Goal: Participate in discussion

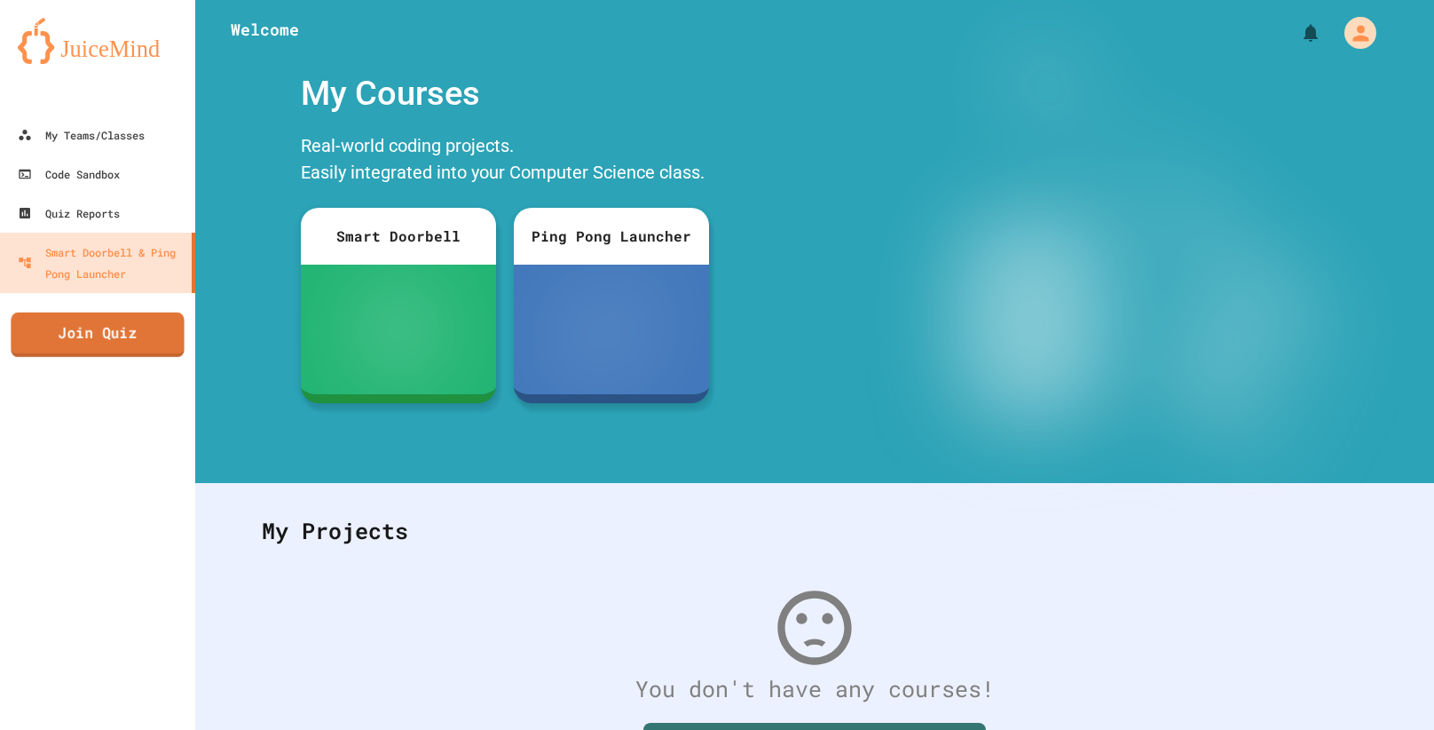
click at [49, 334] on link "Join Quiz" at bounding box center [97, 334] width 173 height 44
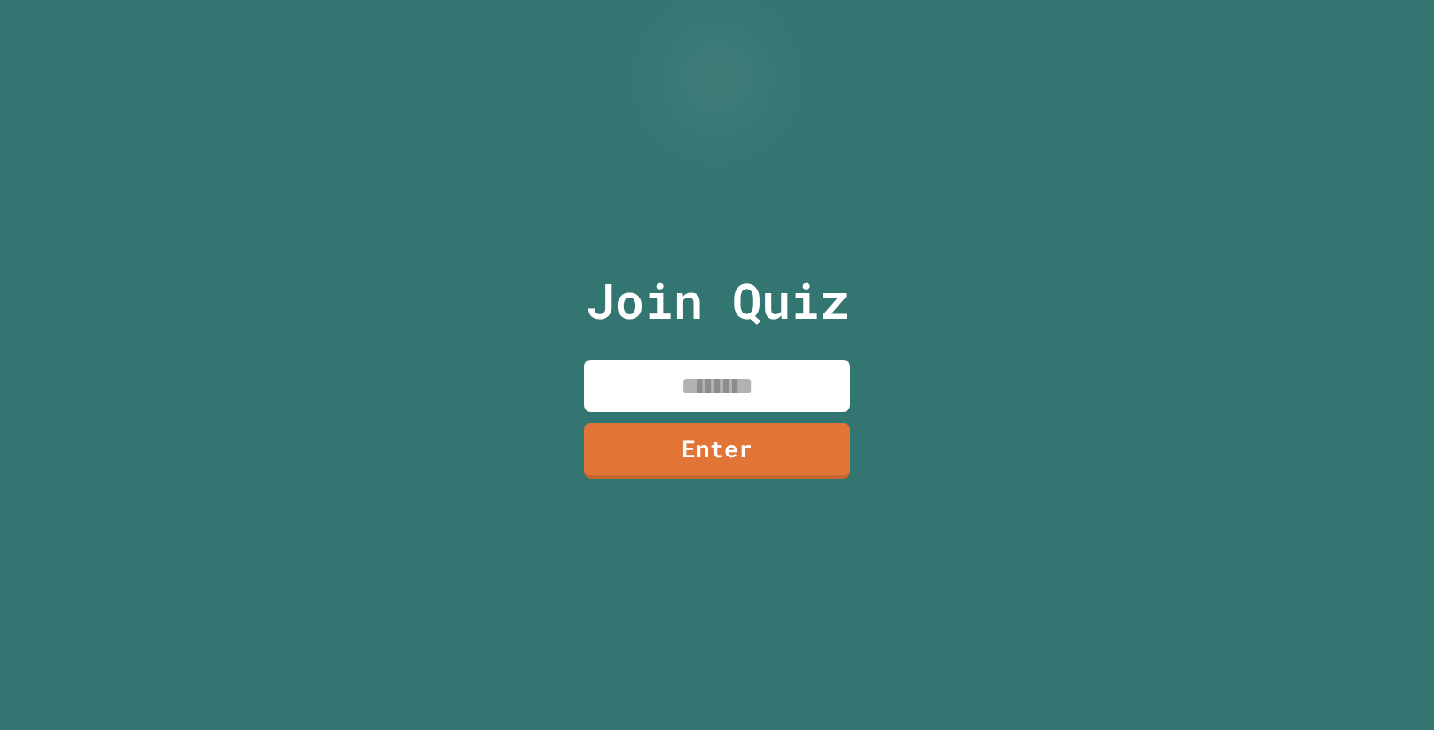
click at [751, 389] on input at bounding box center [717, 385] width 266 height 52
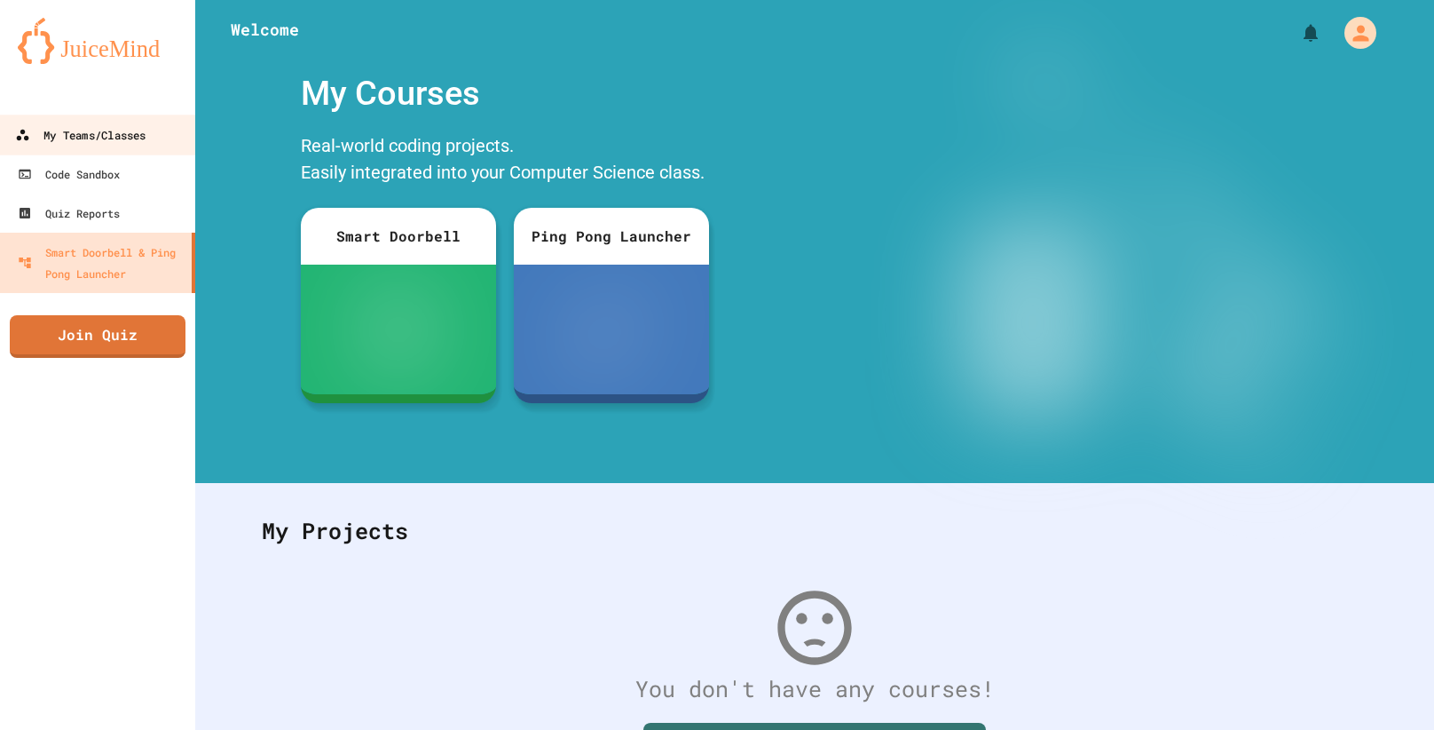
click at [139, 135] on div "My Teams/Classes" at bounding box center [80, 135] width 130 height 22
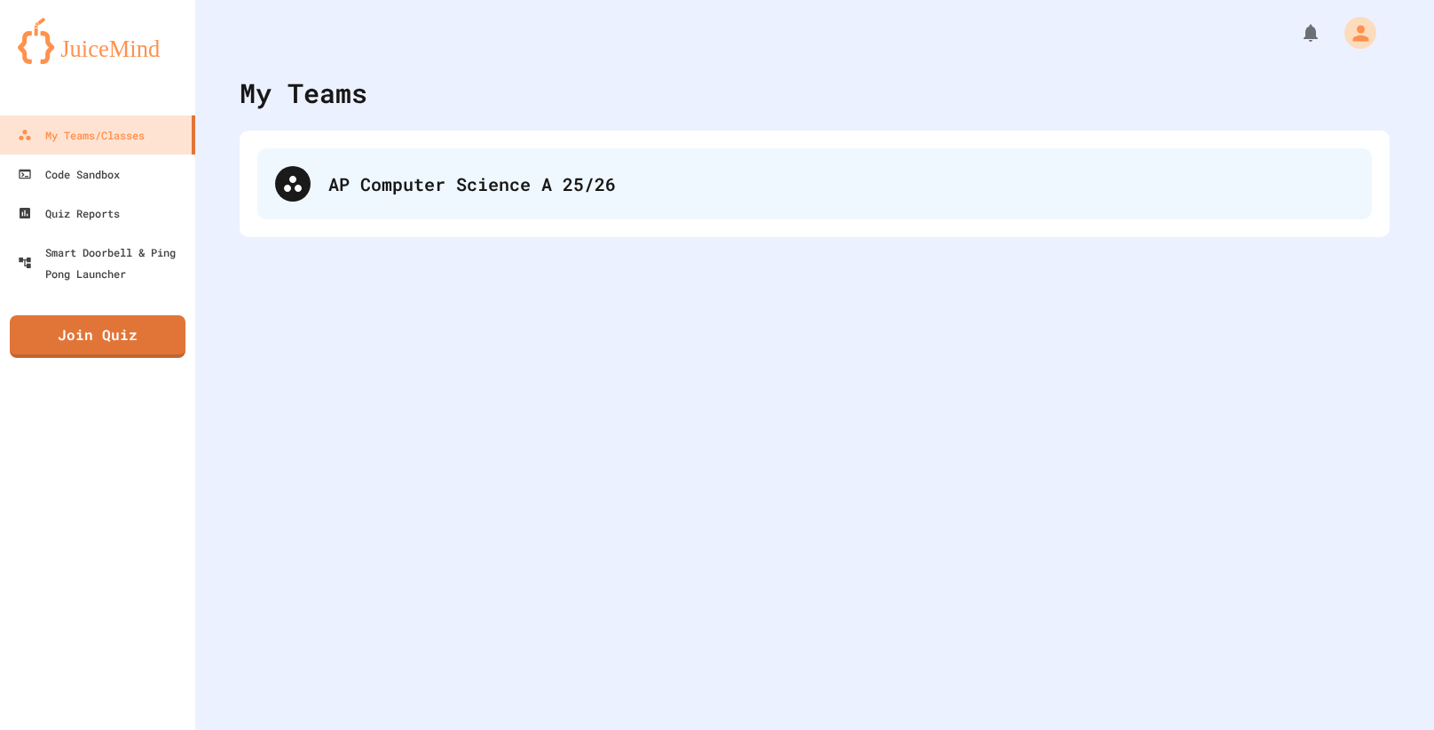
click at [477, 177] on div "AP Computer Science A 25/26" at bounding box center [841, 183] width 1026 height 27
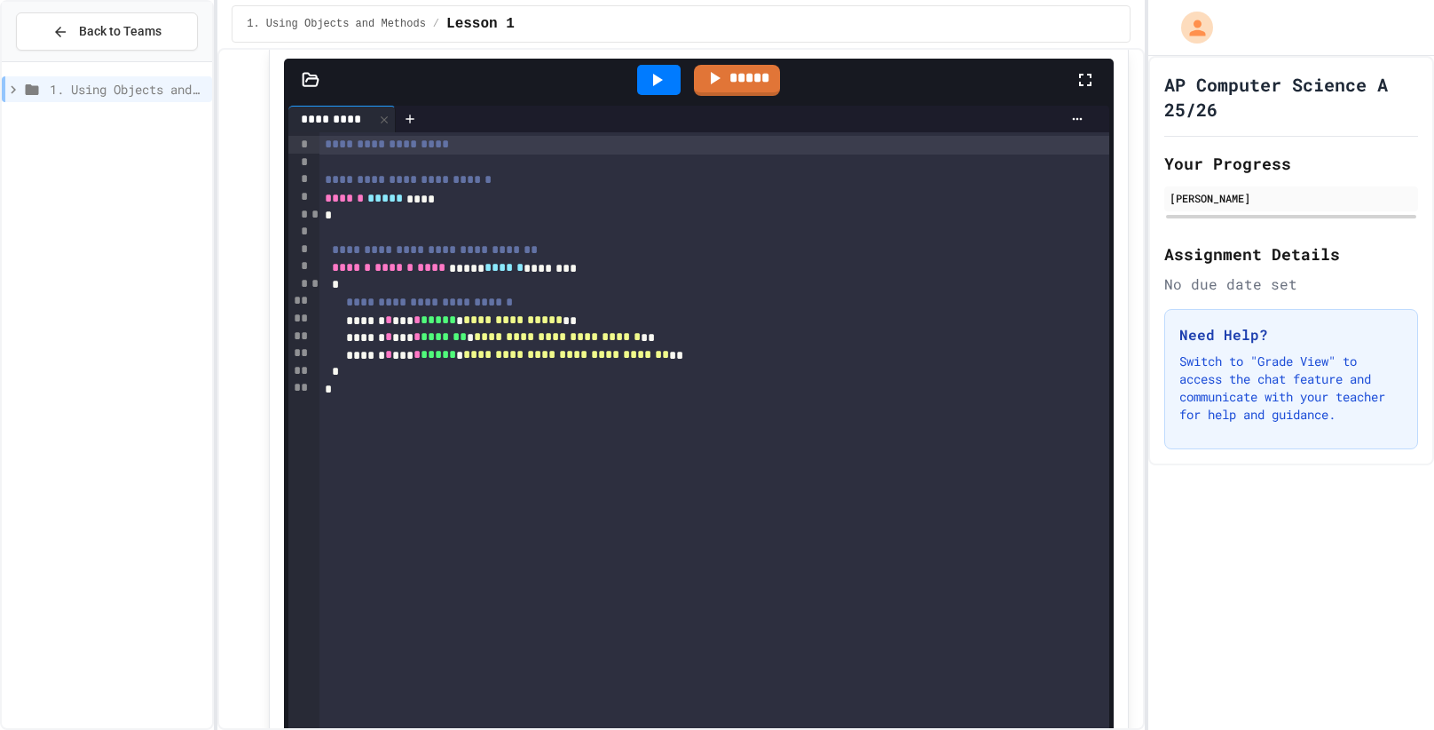
scroll to position [259, 0]
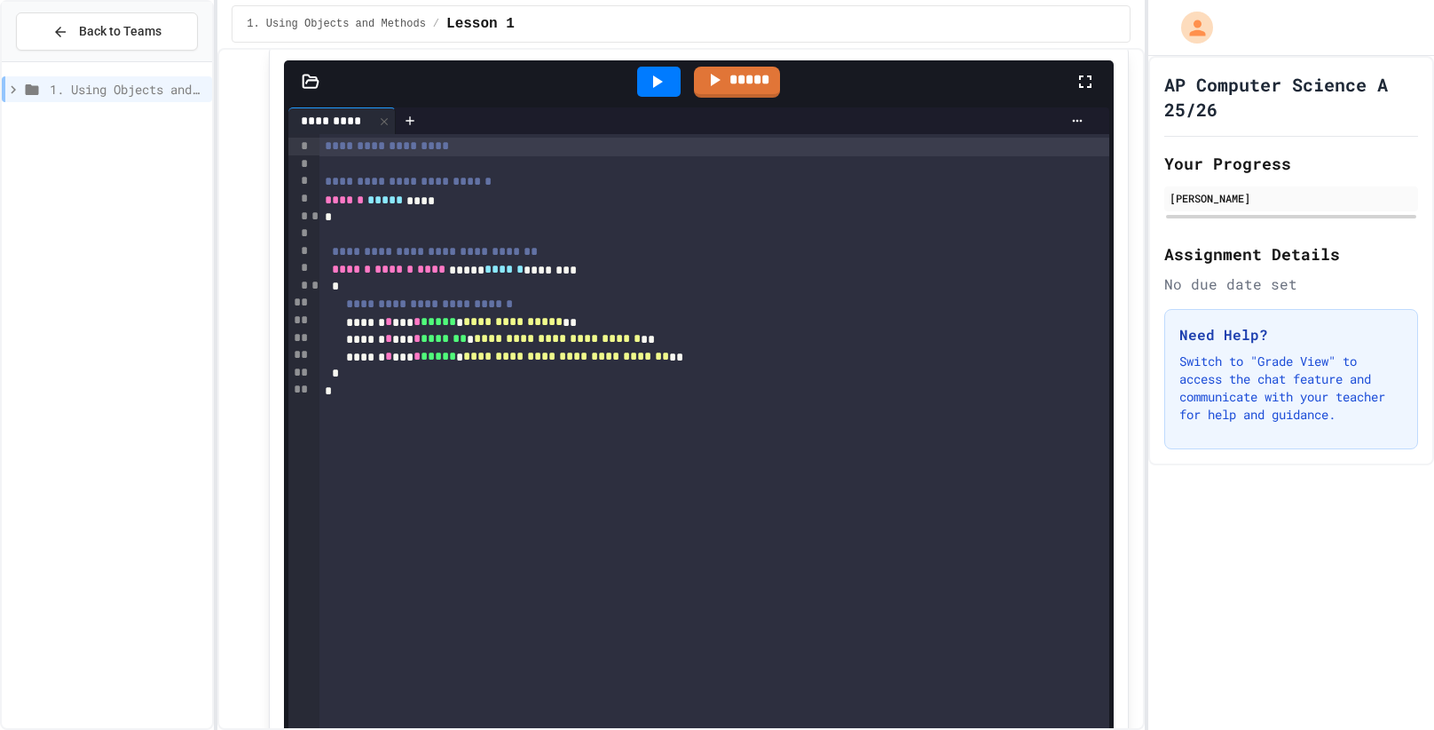
click at [672, 85] on div at bounding box center [658, 82] width 43 height 30
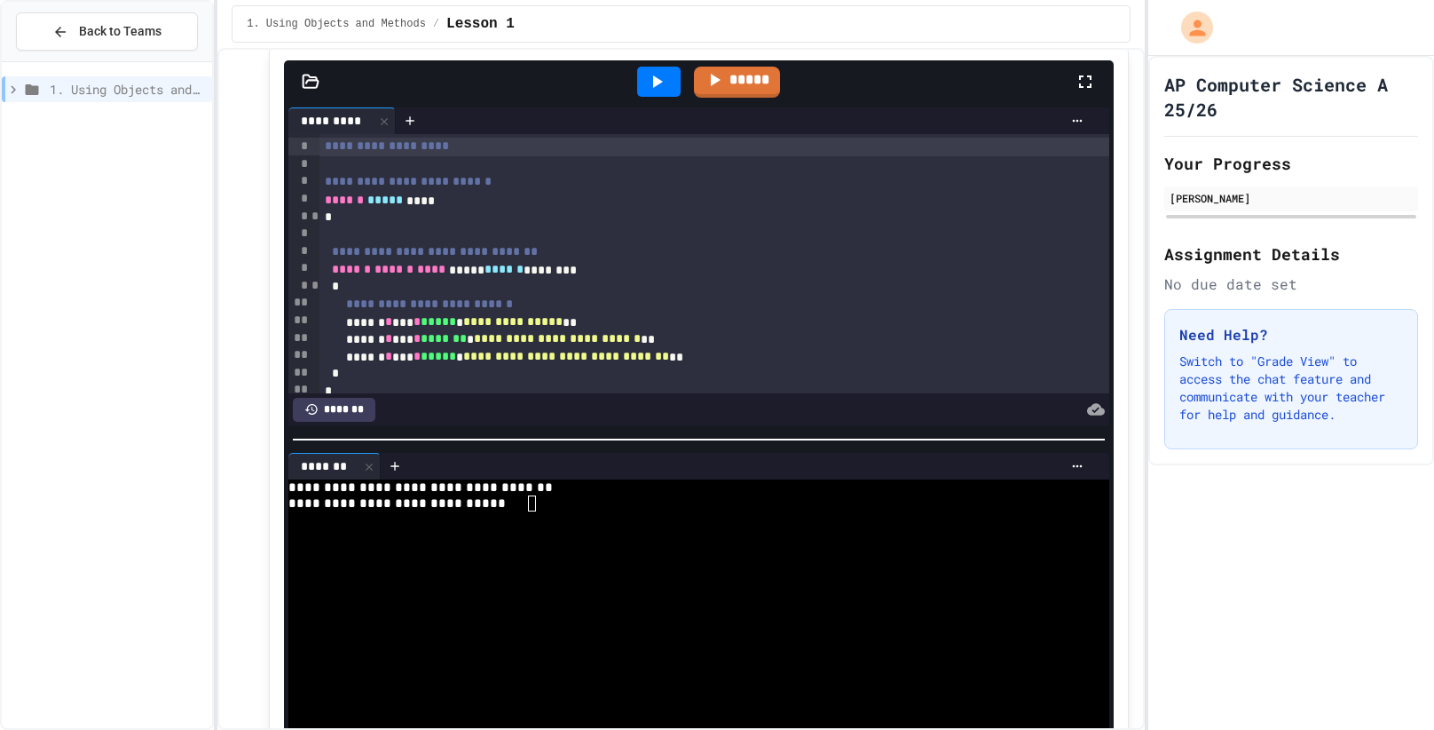
click at [427, 226] on div at bounding box center [714, 235] width 791 height 18
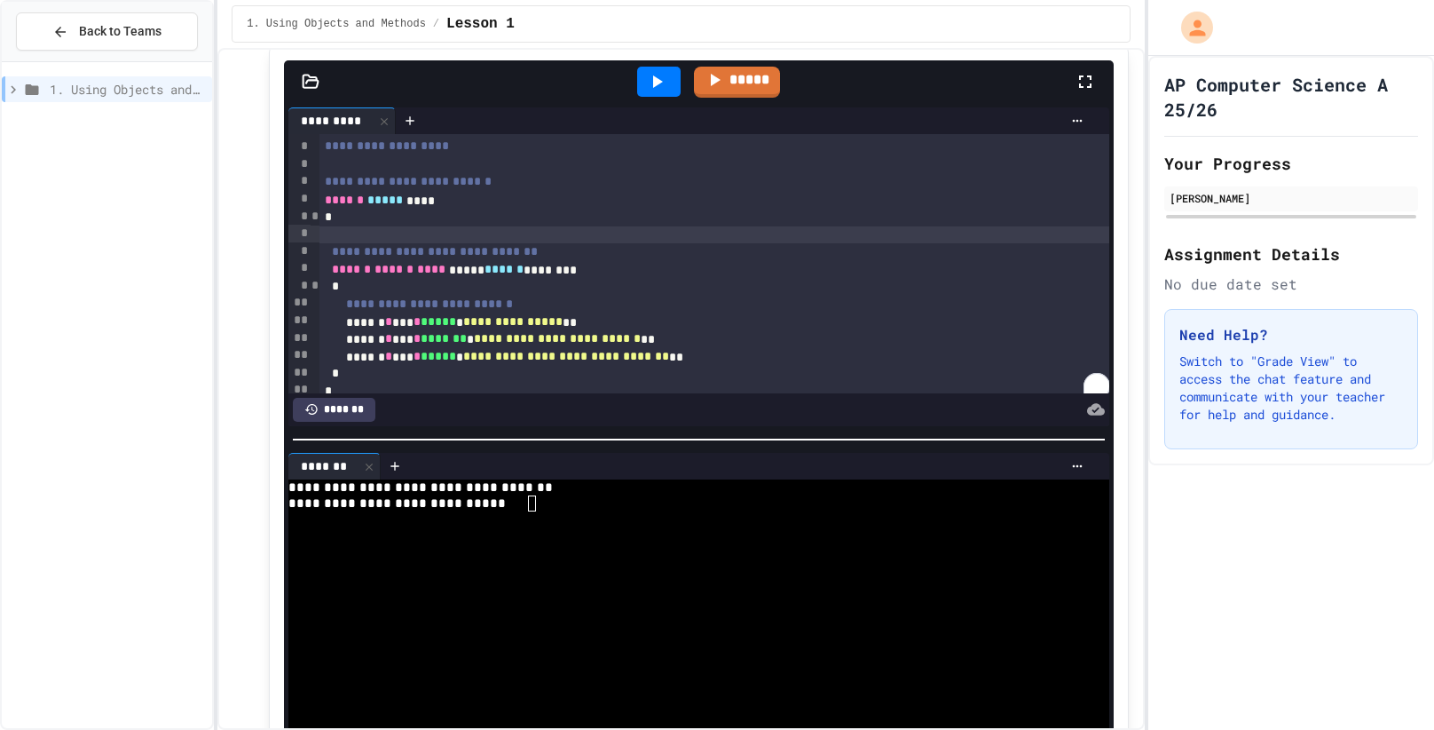
click at [421, 213] on div "*" at bounding box center [714, 218] width 791 height 18
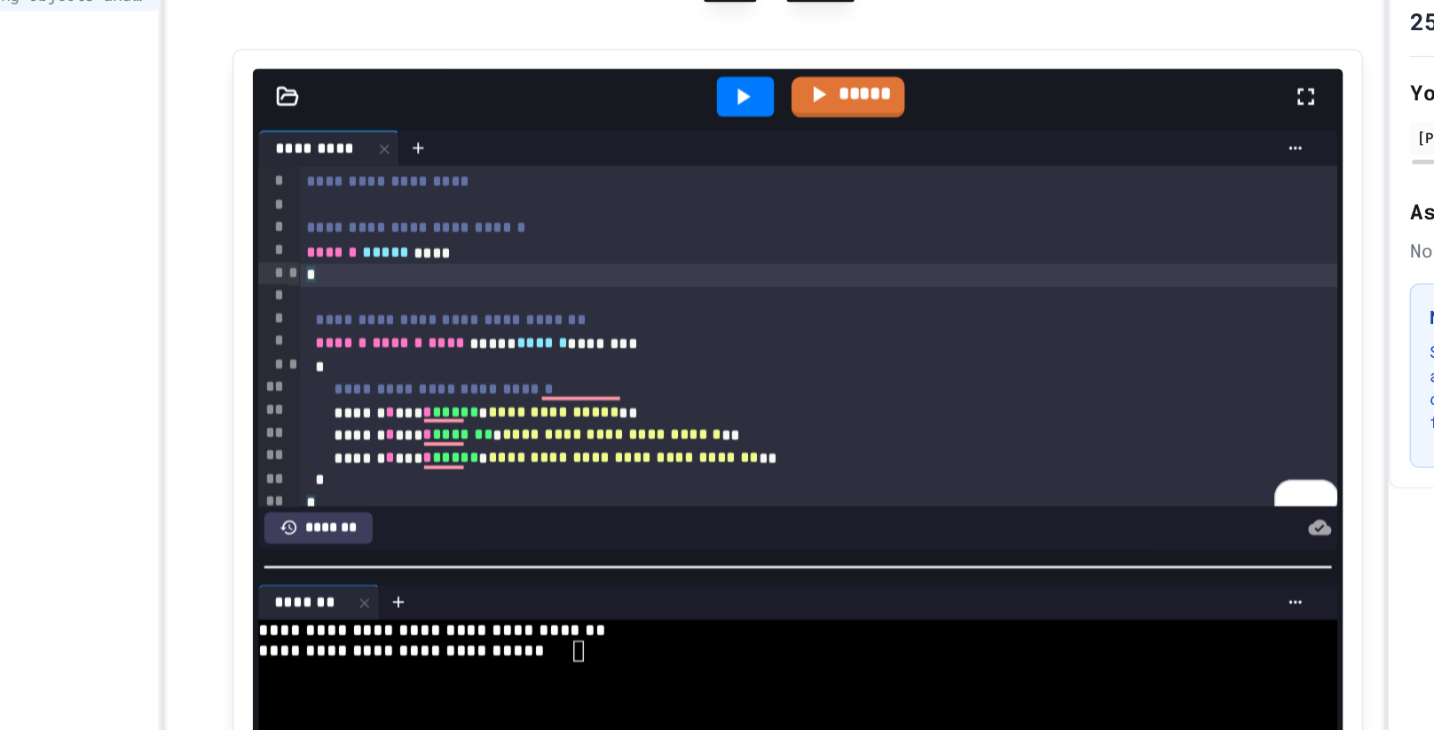
scroll to position [173, 0]
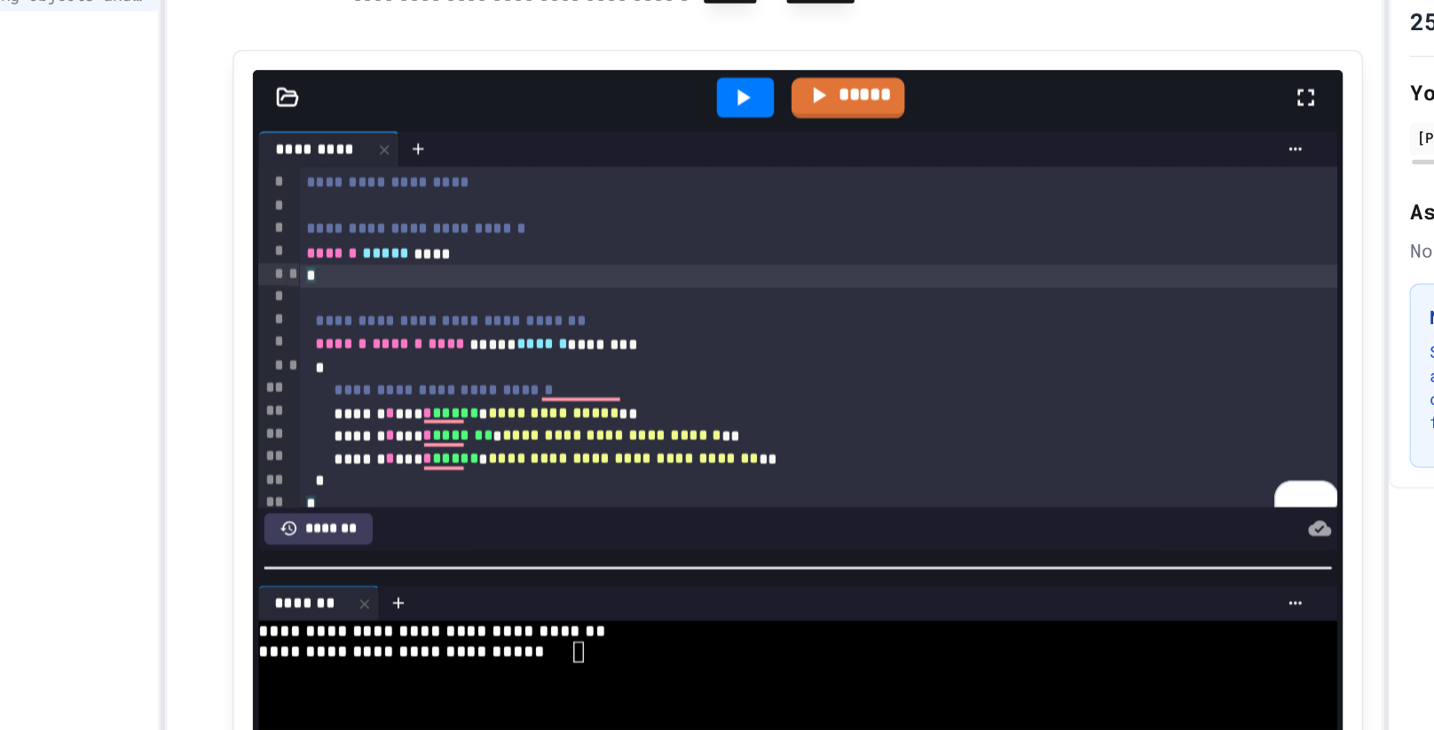
click at [705, 382] on div "**********" at bounding box center [714, 391] width 791 height 18
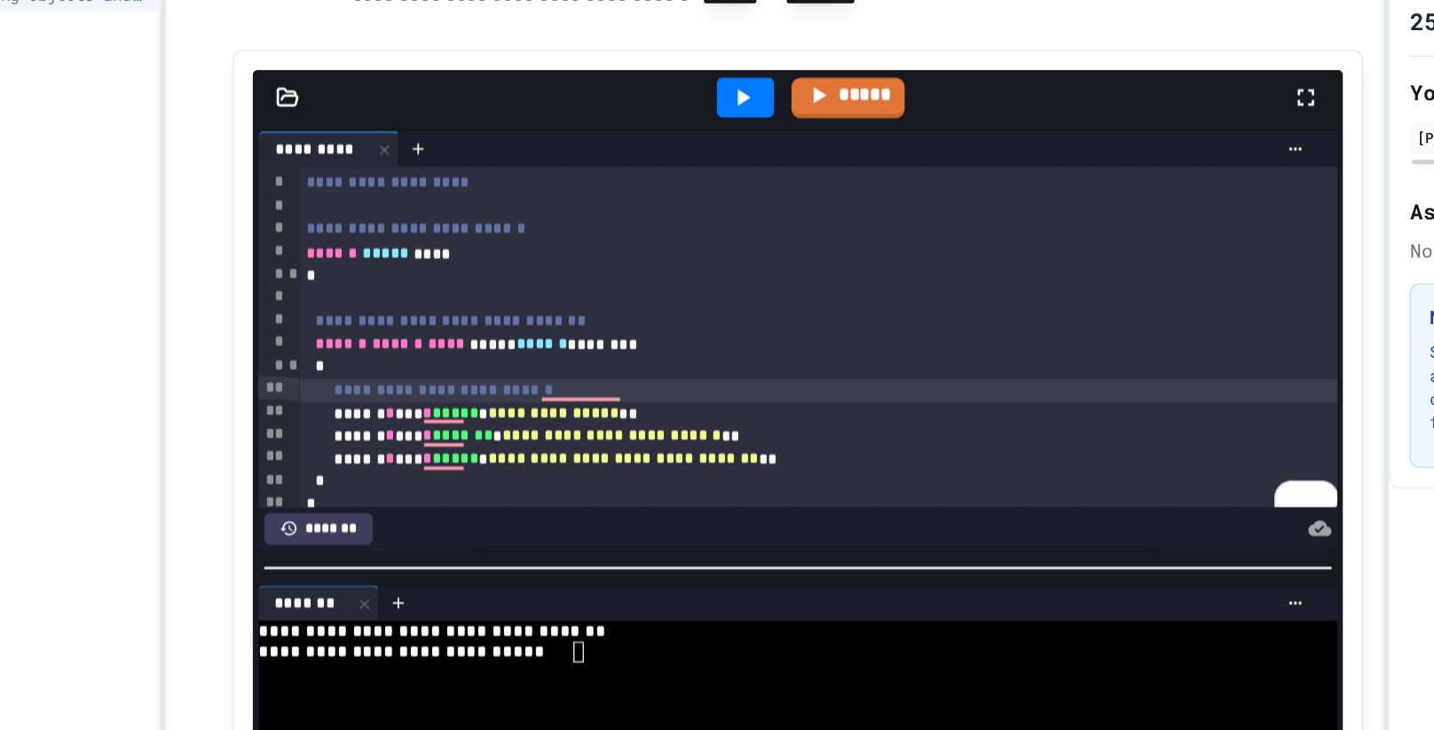
click at [699, 373] on div "*" at bounding box center [714, 373] width 791 height 18
